Goal: Transaction & Acquisition: Purchase product/service

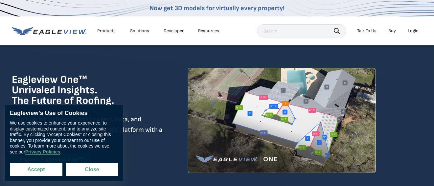
click at [44, 170] on button "Accept" at bounding box center [36, 169] width 53 height 13
checkbox input "true"
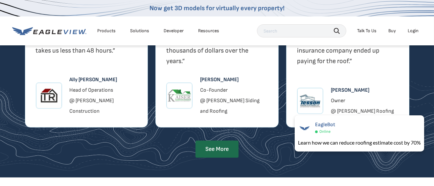
scroll to position [1181, 0]
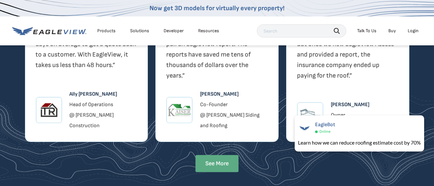
click at [218, 155] on link "See More" at bounding box center [217, 163] width 43 height 17
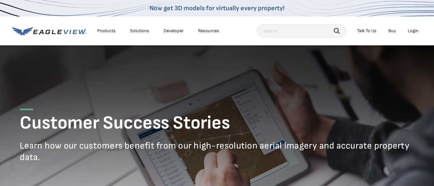
click at [391, 30] on link "Buy" at bounding box center [393, 31] width 8 height 6
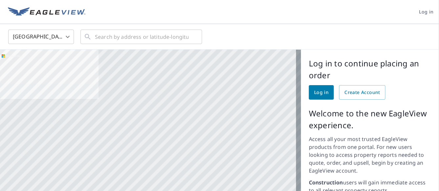
click at [309, 99] on link "Log in" at bounding box center [321, 92] width 25 height 14
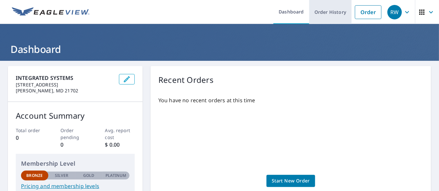
click at [329, 14] on link "Order History" at bounding box center [330, 12] width 42 height 24
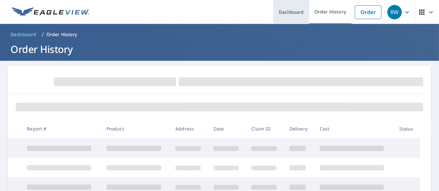
click at [288, 11] on link "Dashboard" at bounding box center [292, 12] width 36 height 24
click at [282, 13] on link "Dashboard" at bounding box center [292, 12] width 36 height 24
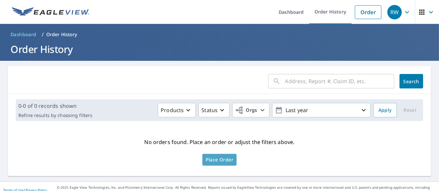
click at [213, 158] on span "Place Order" at bounding box center [220, 159] width 28 height 3
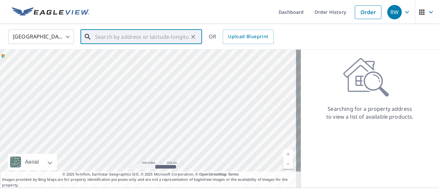
click at [110, 37] on input "text" at bounding box center [142, 37] width 94 height 18
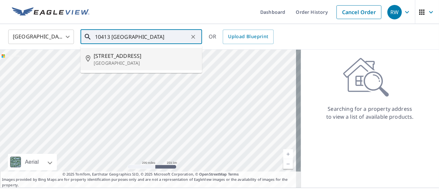
click at [110, 63] on p "[GEOGRAPHIC_DATA]" at bounding box center [145, 63] width 103 height 7
type input "[STREET_ADDRESS]"
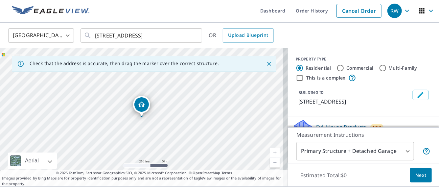
scroll to position [13, 0]
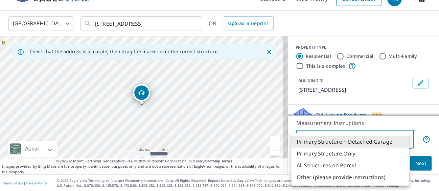
click at [402, 138] on body "RW RW Dashboard Order History Cancel Order RW [GEOGRAPHIC_DATA] US ​ [STREET_AD…" at bounding box center [219, 95] width 439 height 191
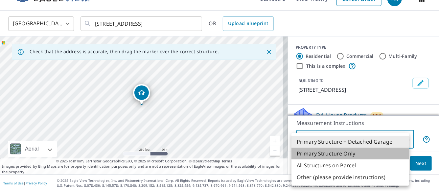
click at [343, 152] on li "Primary Structure Only" at bounding box center [351, 154] width 118 height 12
type input "2"
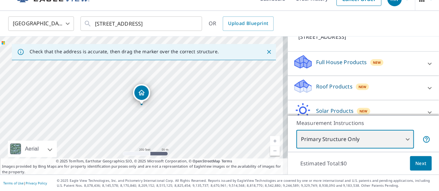
scroll to position [54, 0]
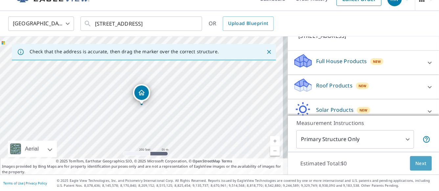
click at [418, 166] on span "Next" at bounding box center [421, 163] width 11 height 8
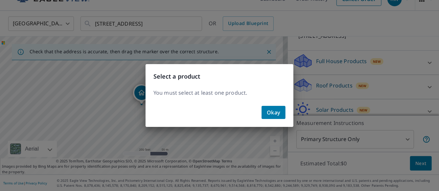
click at [273, 110] on span "Okay" at bounding box center [273, 112] width 13 height 9
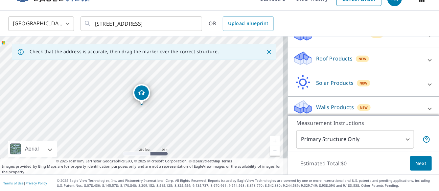
scroll to position [94, 0]
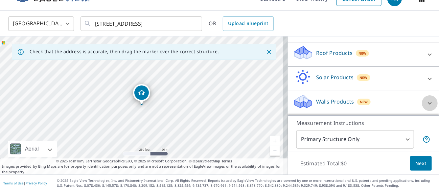
click at [426, 104] on icon at bounding box center [430, 103] width 8 height 8
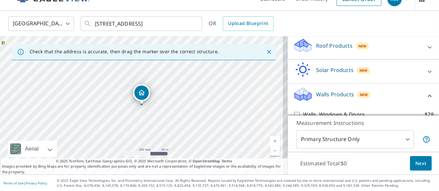
click at [322, 98] on p "Walls Products" at bounding box center [335, 94] width 38 height 8
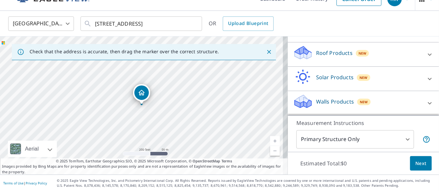
click at [325, 55] on p "Roof Products" at bounding box center [334, 53] width 37 height 8
click at [337, 77] on p "Solar Products" at bounding box center [334, 77] width 37 height 8
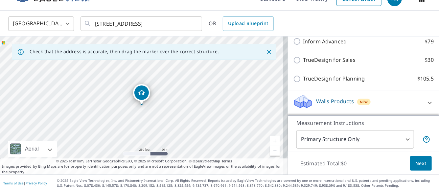
scroll to position [244, 0]
click at [335, 100] on p "Walls Products" at bounding box center [335, 101] width 38 height 8
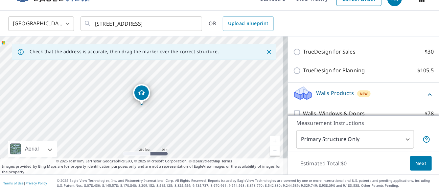
click at [335, 97] on p "Walls Products" at bounding box center [335, 93] width 38 height 8
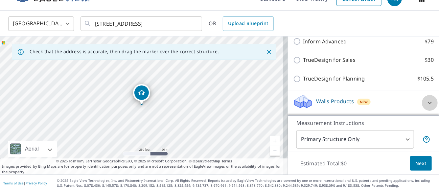
click at [426, 102] on icon at bounding box center [430, 103] width 8 height 8
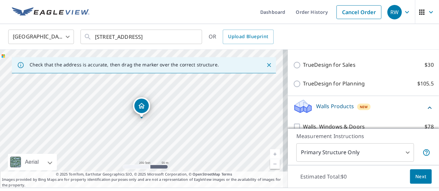
scroll to position [13, 0]
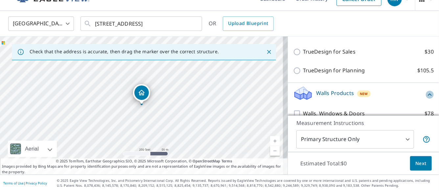
click at [426, 99] on icon at bounding box center [430, 95] width 8 height 8
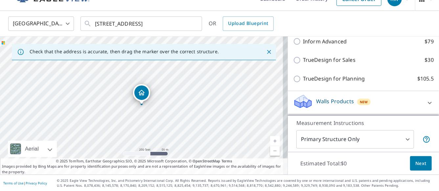
click at [329, 100] on p "Walls Products" at bounding box center [335, 101] width 38 height 8
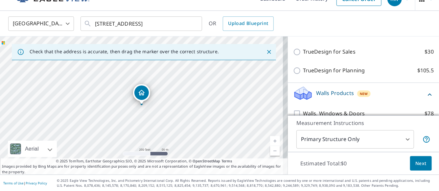
click at [329, 97] on p "Walls Products" at bounding box center [335, 93] width 38 height 8
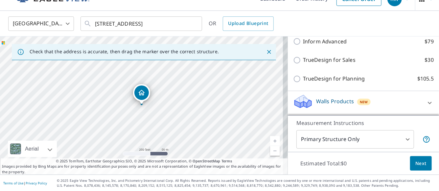
click at [295, 101] on icon at bounding box center [303, 99] width 17 height 8
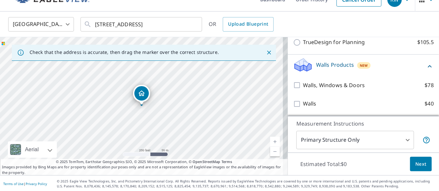
scroll to position [0, 0]
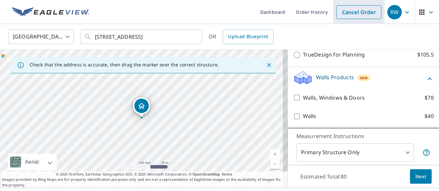
click at [348, 11] on link "Cancel Order" at bounding box center [359, 12] width 45 height 14
